Goal: Information Seeking & Learning: Check status

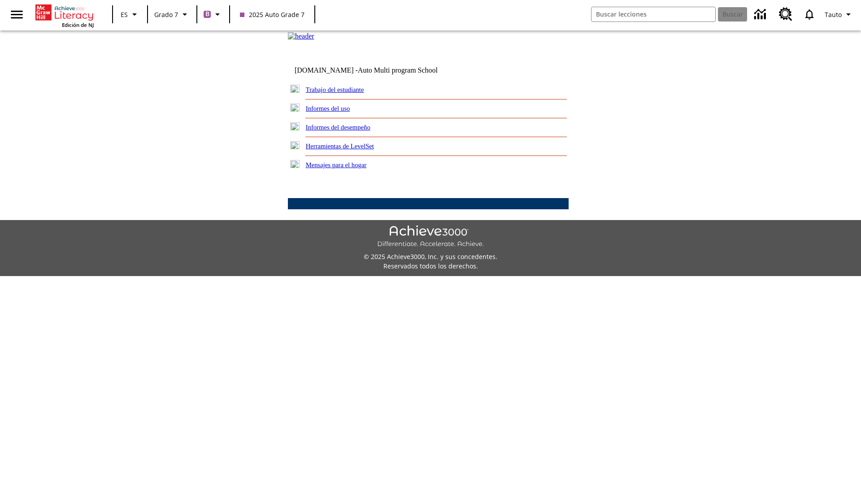
click at [350, 131] on link "Informes del desempeño" at bounding box center [338, 127] width 65 height 7
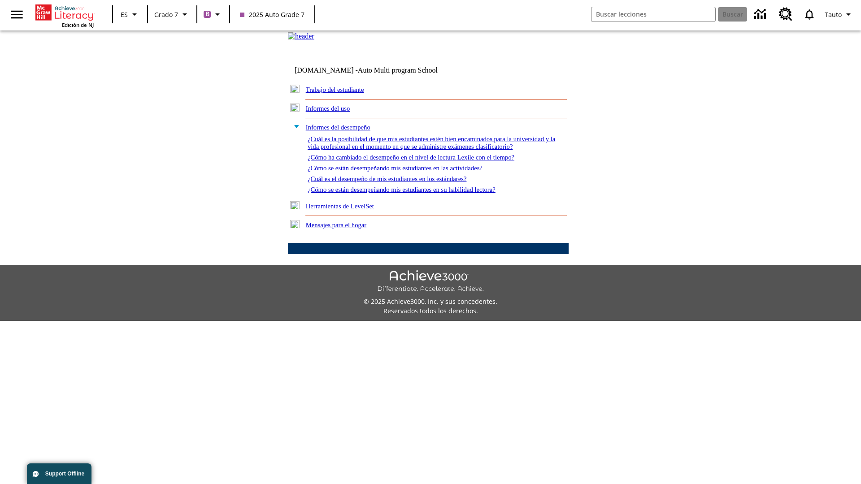
click at [417, 193] on link "¿Cómo se están desempeñando mis estudiantes en su habilidad lectora?" at bounding box center [401, 189] width 188 height 7
